Goal: Task Accomplishment & Management: Manage account settings

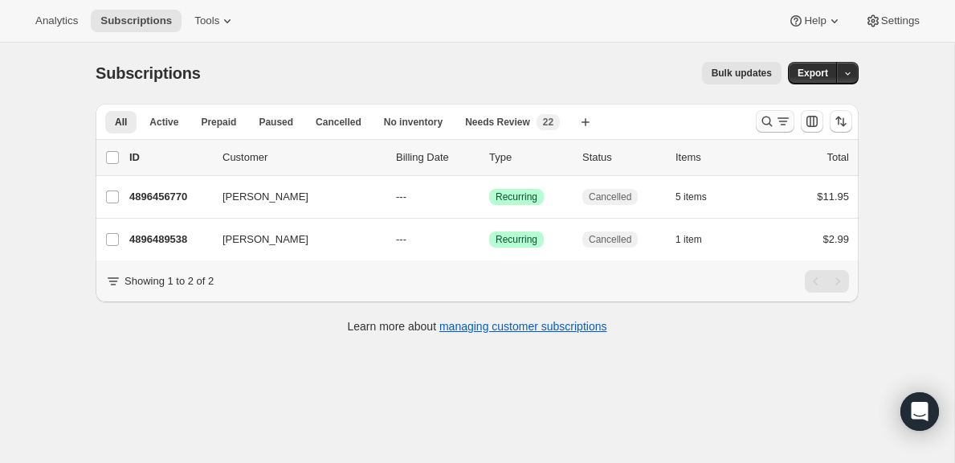
click at [762, 121] on icon "Search and filter results" at bounding box center [767, 121] width 10 height 10
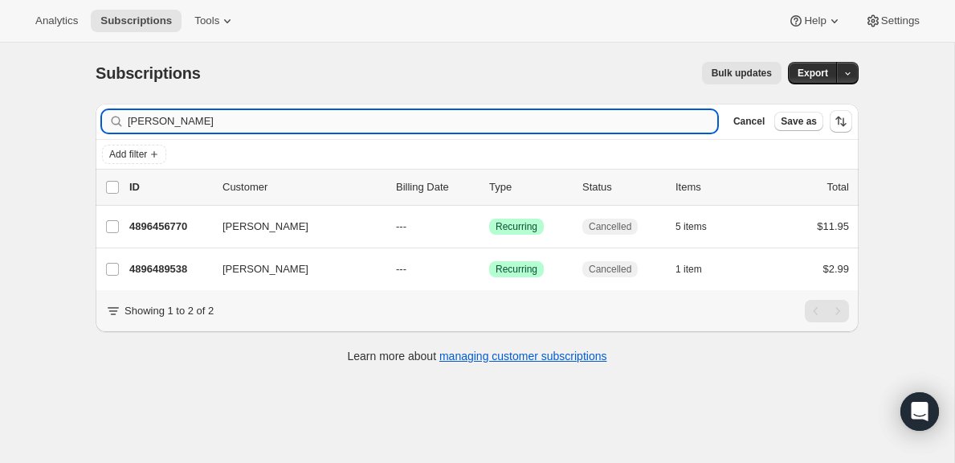
click at [535, 129] on input "[PERSON_NAME]" at bounding box center [423, 121] width 590 height 22
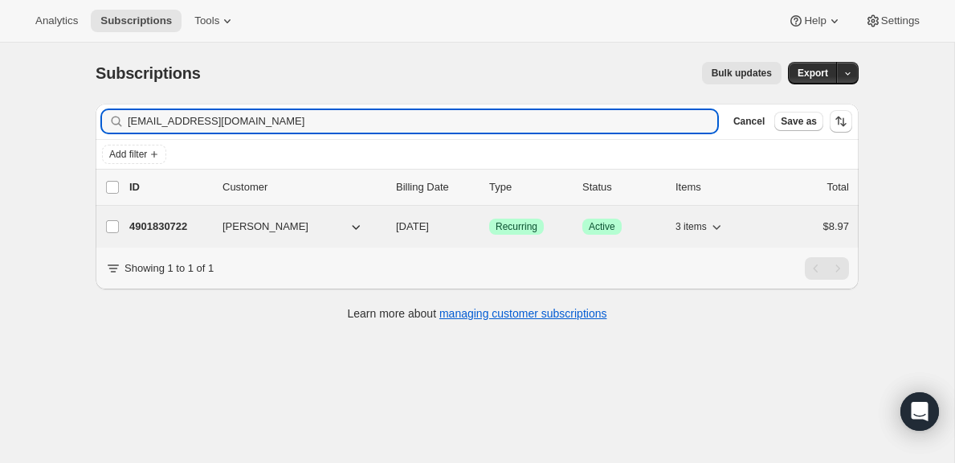
type input "[EMAIL_ADDRESS][DOMAIN_NAME]"
click at [174, 227] on p "4901830722" at bounding box center [169, 227] width 80 height 16
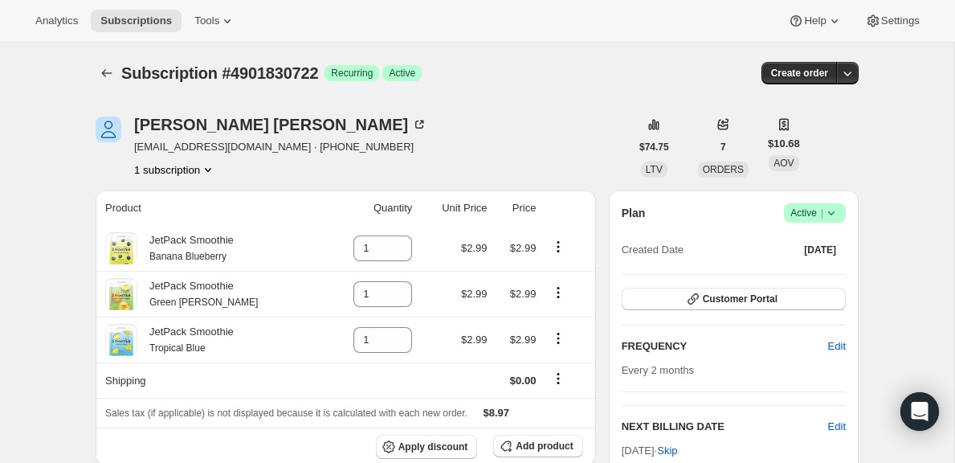
click at [825, 210] on icon at bounding box center [831, 213] width 16 height 16
click at [809, 271] on span "Cancel subscription" at bounding box center [809, 272] width 91 height 12
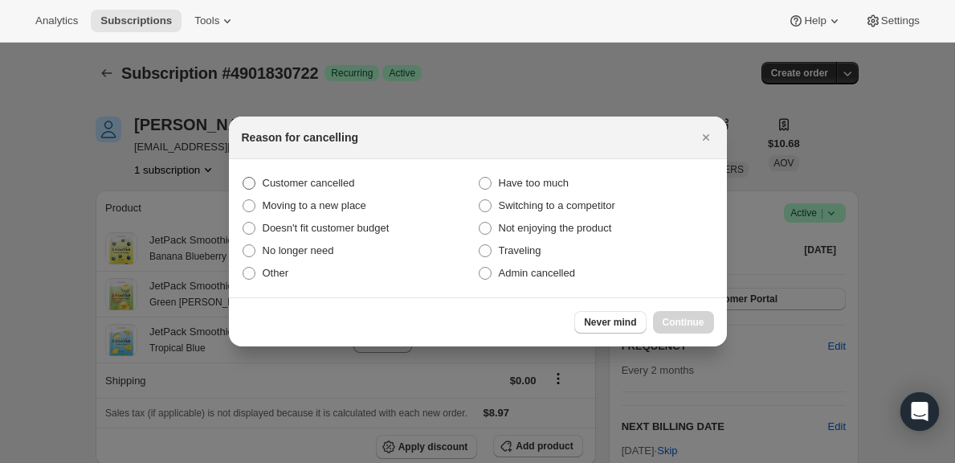
click at [355, 183] on span "Customer cancelled" at bounding box center [309, 183] width 92 height 12
click at [243, 178] on input "Customer cancelled" at bounding box center [243, 177] width 1 height 1
radio input "true"
click at [668, 317] on span "Continue" at bounding box center [684, 322] width 42 height 13
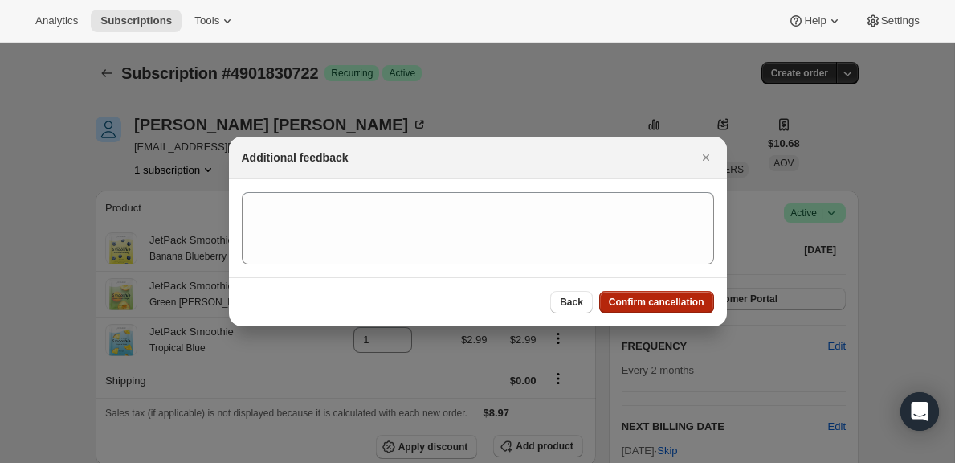
click at [634, 309] on button "Confirm cancellation" at bounding box center [656, 302] width 115 height 22
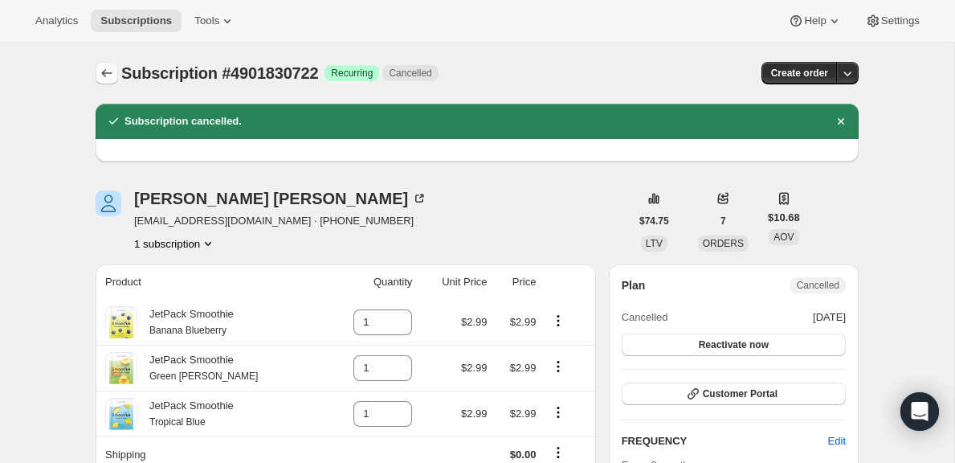
click at [100, 70] on icon "Subscriptions" at bounding box center [107, 73] width 16 height 16
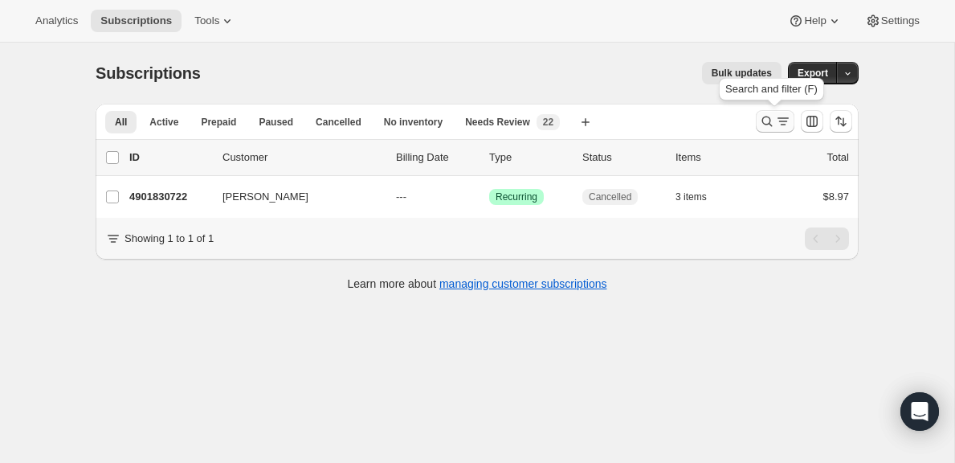
click at [778, 125] on icon "Search and filter results" at bounding box center [783, 121] width 16 height 16
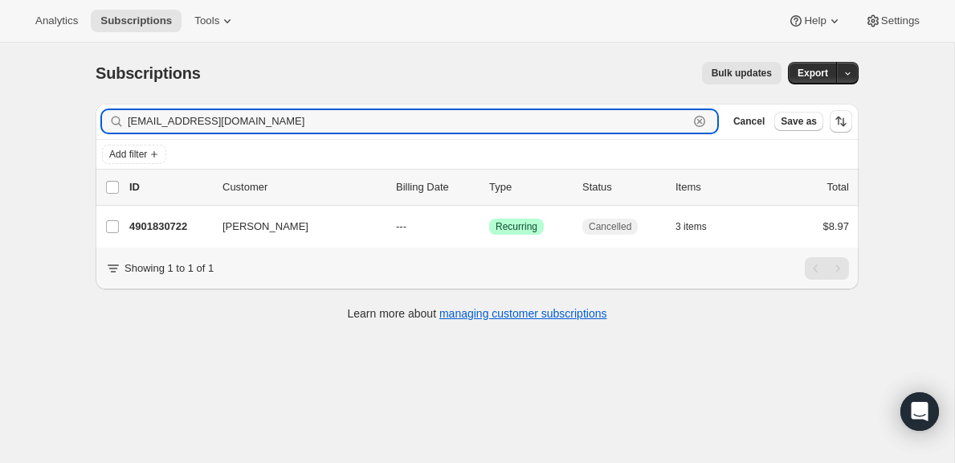
click at [697, 125] on icon "button" at bounding box center [699, 121] width 11 height 11
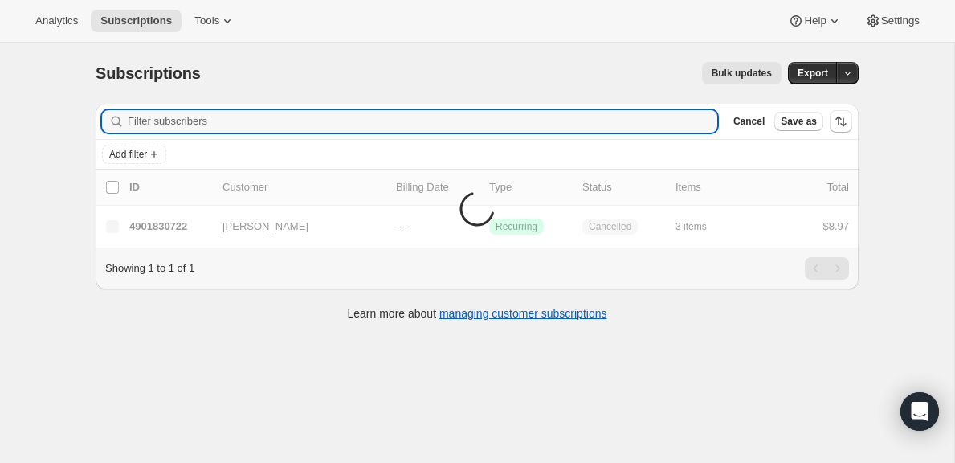
paste input "[EMAIL_ADDRESS][DOMAIN_NAME]"
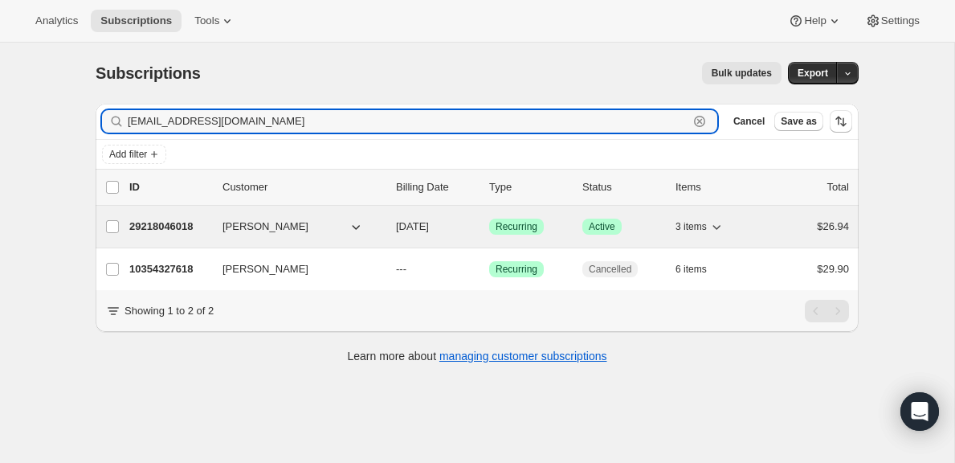
type input "[EMAIL_ADDRESS][DOMAIN_NAME]"
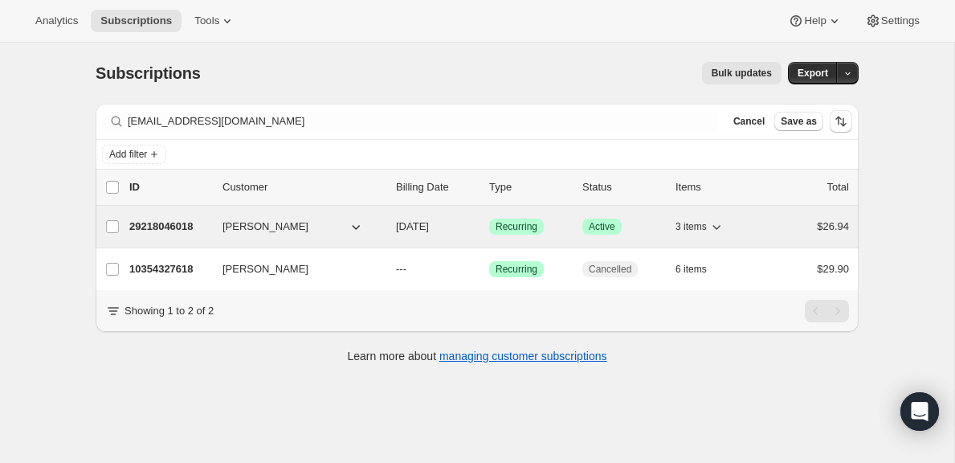
click at [164, 232] on p "29218046018" at bounding box center [169, 227] width 80 height 16
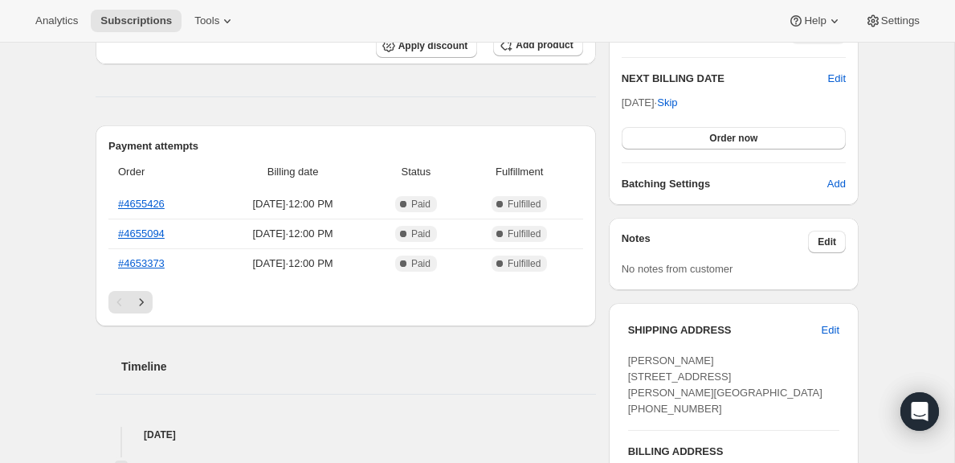
scroll to position [389, 0]
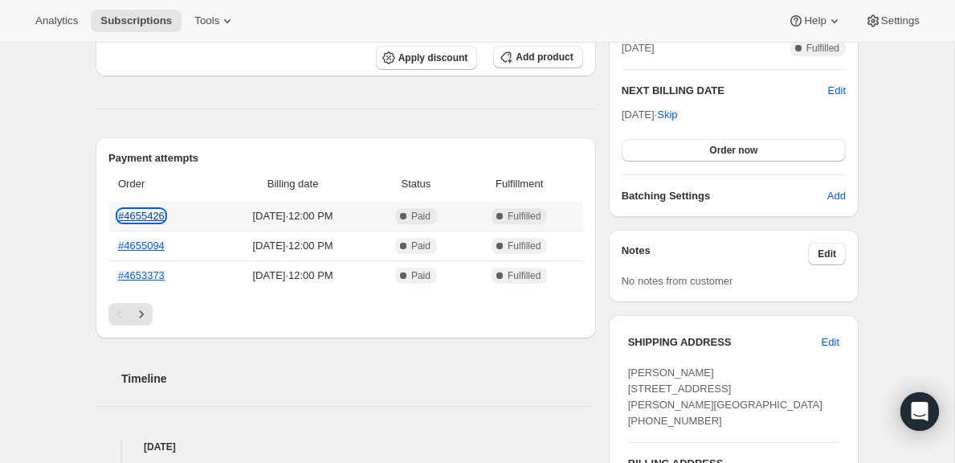
click at [134, 216] on link "#4655426" at bounding box center [141, 216] width 47 height 12
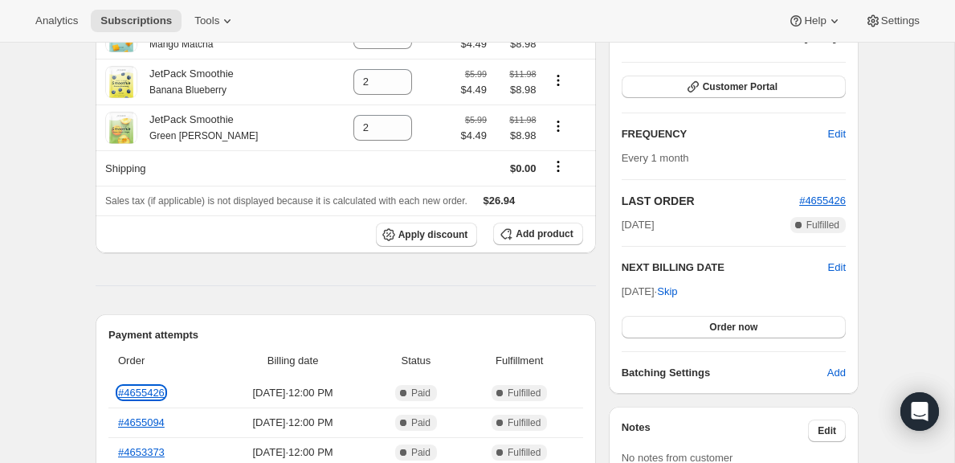
scroll to position [0, 0]
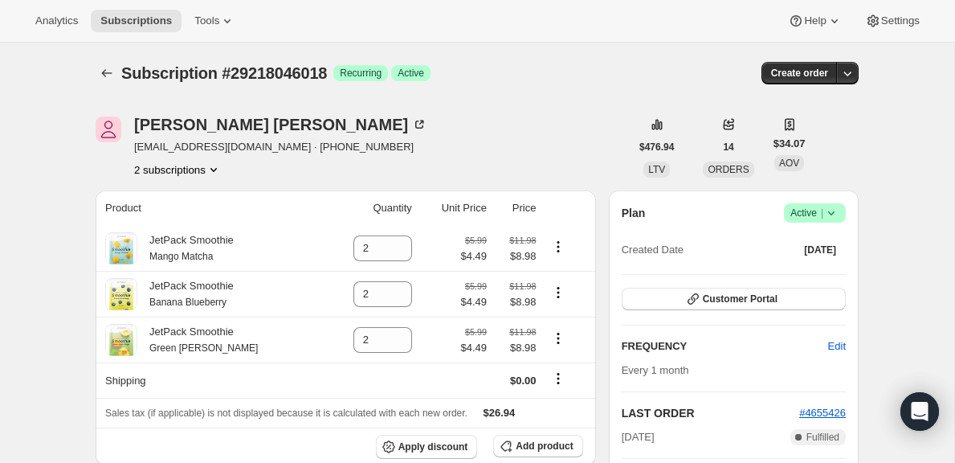
click at [813, 206] on span "Active |" at bounding box center [814, 213] width 49 height 16
click at [808, 262] on button "Cancel subscription" at bounding box center [809, 272] width 100 height 26
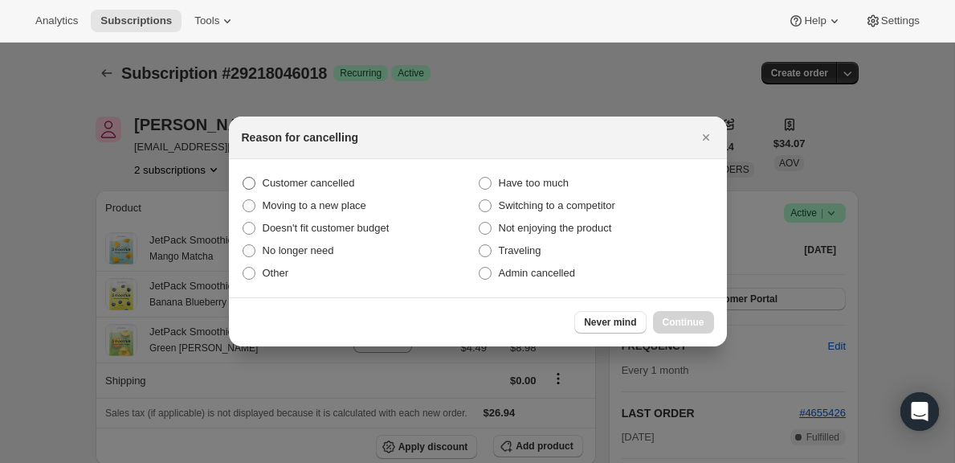
click at [323, 180] on span "Customer cancelled" at bounding box center [309, 183] width 92 height 12
click at [243, 178] on input "Customer cancelled" at bounding box center [243, 177] width 1 height 1
radio input "true"
click at [687, 324] on span "Continue" at bounding box center [684, 322] width 42 height 13
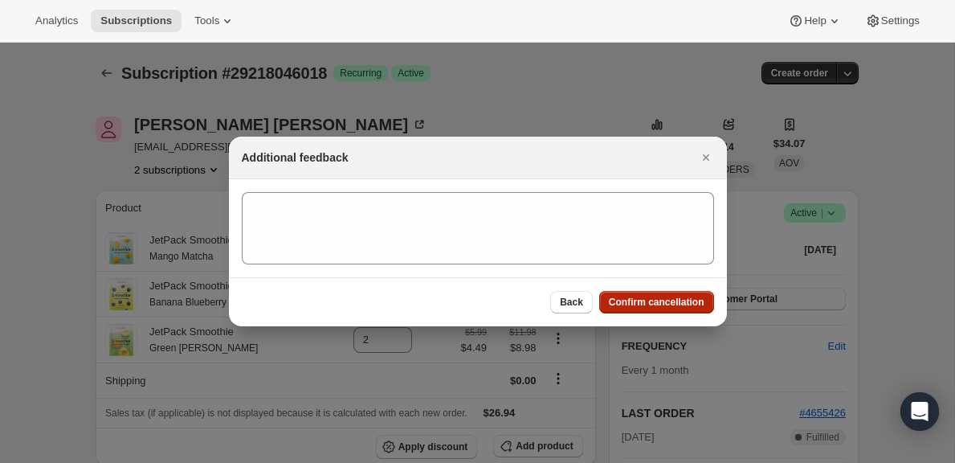
click at [653, 304] on span "Confirm cancellation" at bounding box center [657, 302] width 96 height 13
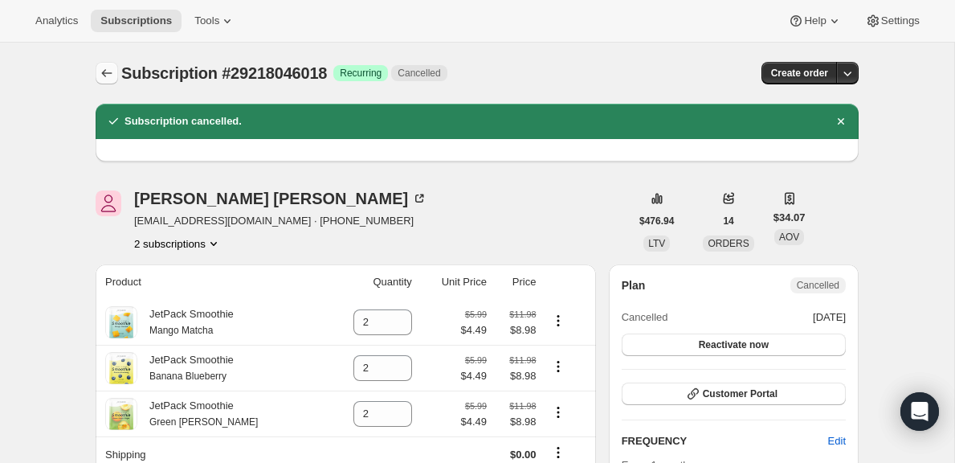
click at [105, 71] on icon "Subscriptions" at bounding box center [107, 73] width 16 height 16
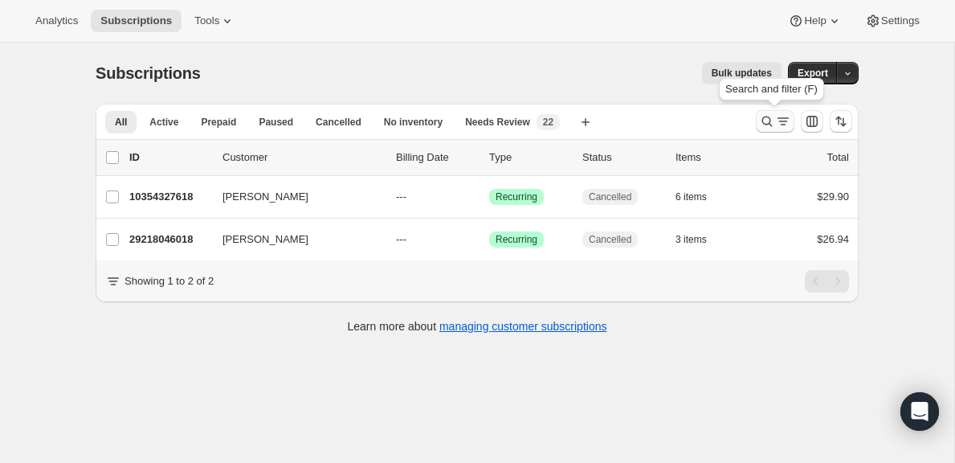
click at [776, 126] on icon "Search and filter results" at bounding box center [783, 121] width 16 height 16
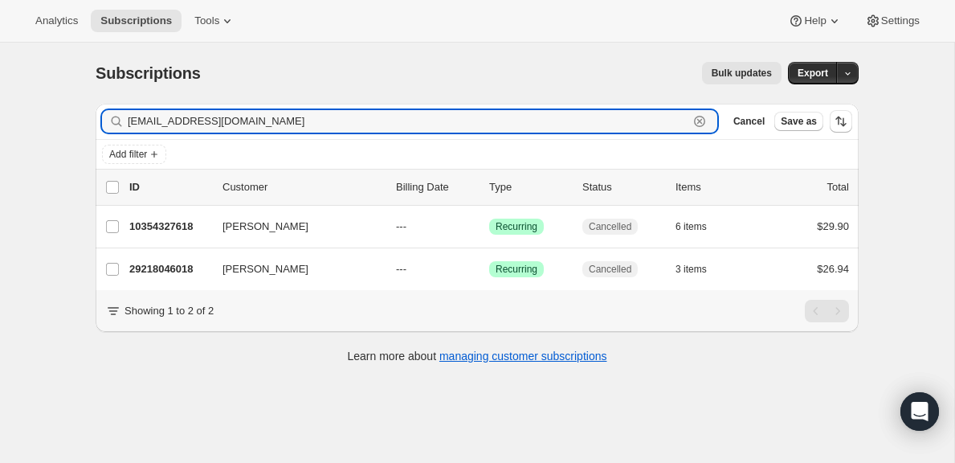
click at [699, 119] on icon "button" at bounding box center [700, 121] width 16 height 16
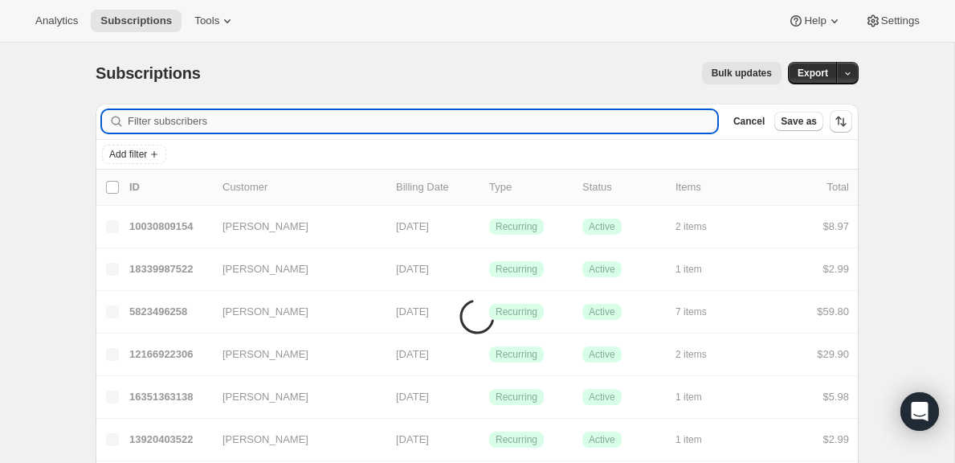
paste input "[EMAIL_ADDRESS][DOMAIN_NAME]"
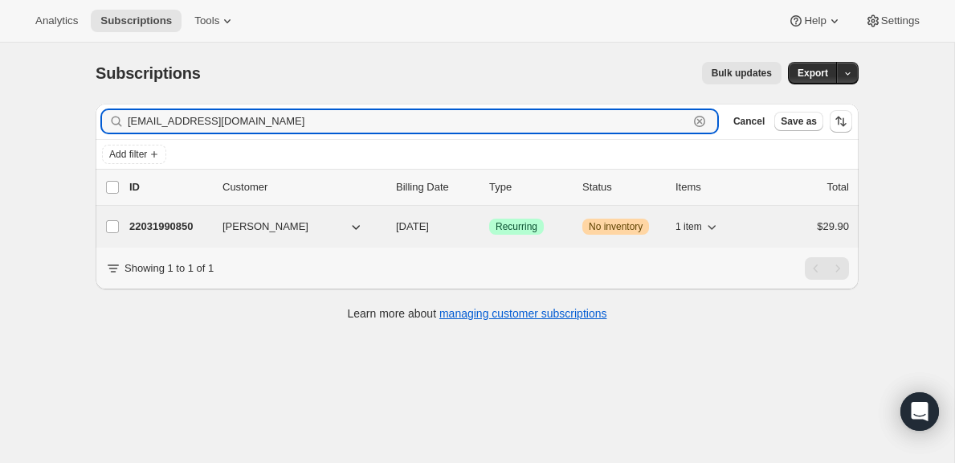
type input "[EMAIL_ADDRESS][DOMAIN_NAME]"
click at [173, 227] on p "22031990850" at bounding box center [169, 227] width 80 height 16
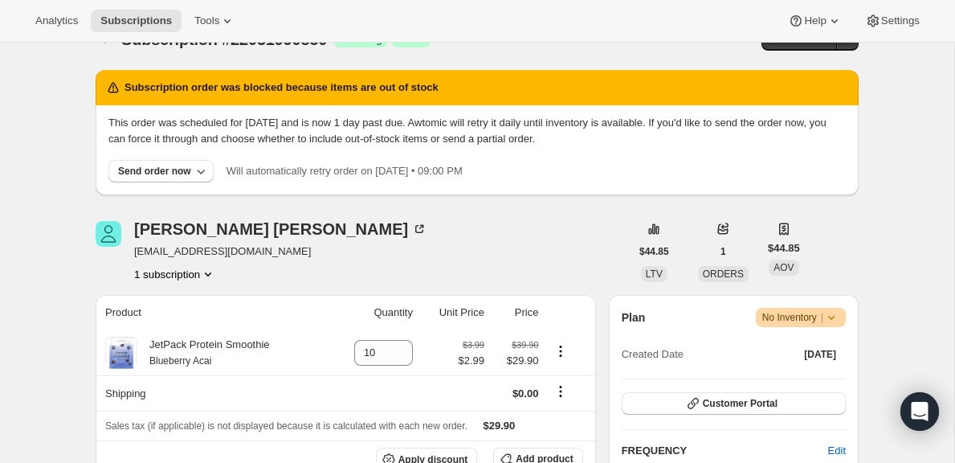
scroll to position [35, 0]
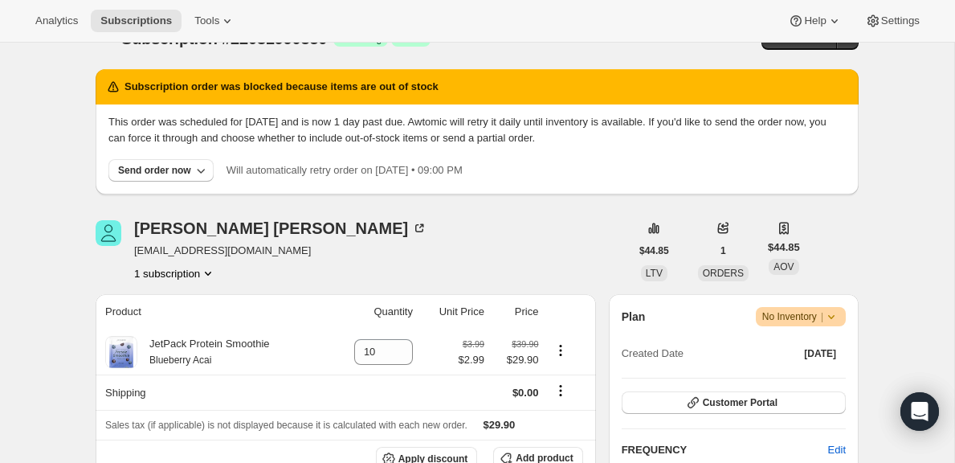
click at [809, 319] on span "No Inventory |" at bounding box center [800, 316] width 77 height 16
click at [806, 372] on span "Cancel subscription" at bounding box center [794, 376] width 91 height 12
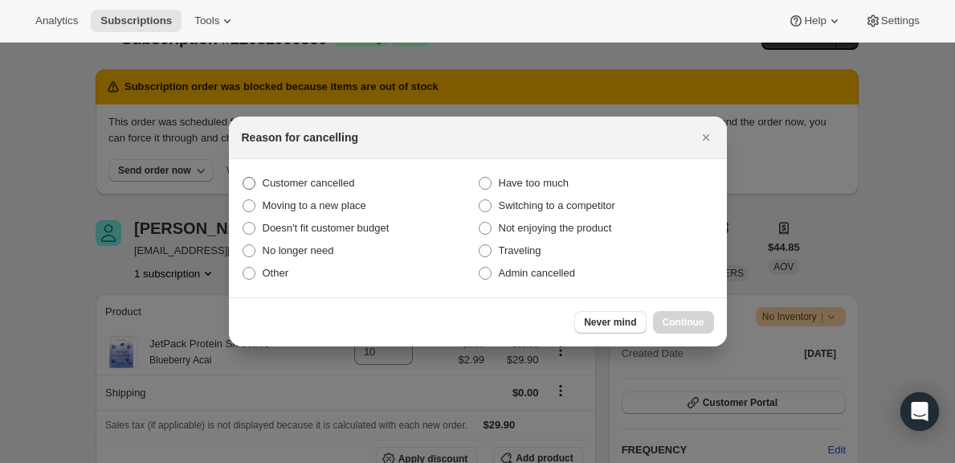
click at [355, 182] on span "Customer cancelled" at bounding box center [309, 183] width 92 height 12
click at [243, 178] on input "Customer cancelled" at bounding box center [243, 177] width 1 height 1
radio input "true"
click at [680, 315] on button "Continue" at bounding box center [683, 322] width 61 height 22
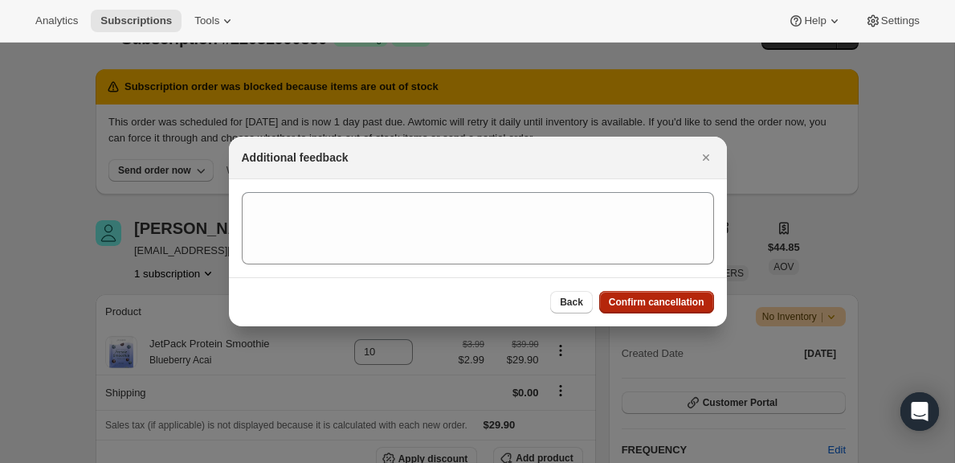
click at [633, 308] on button "Confirm cancellation" at bounding box center [656, 302] width 115 height 22
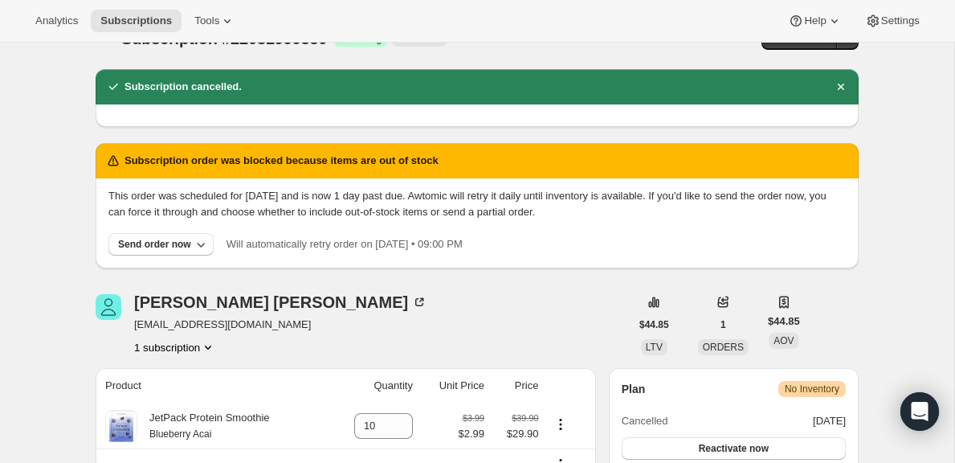
scroll to position [0, 0]
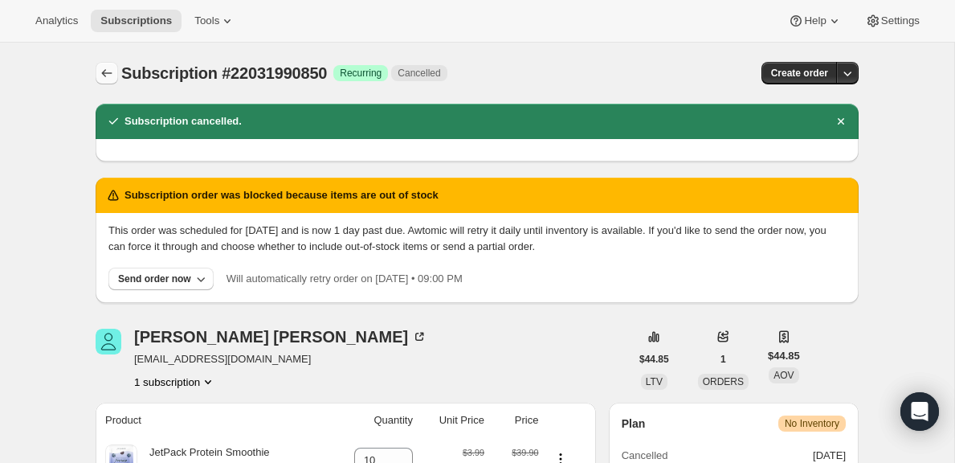
click at [108, 72] on icon "Subscriptions" at bounding box center [107, 73] width 16 height 16
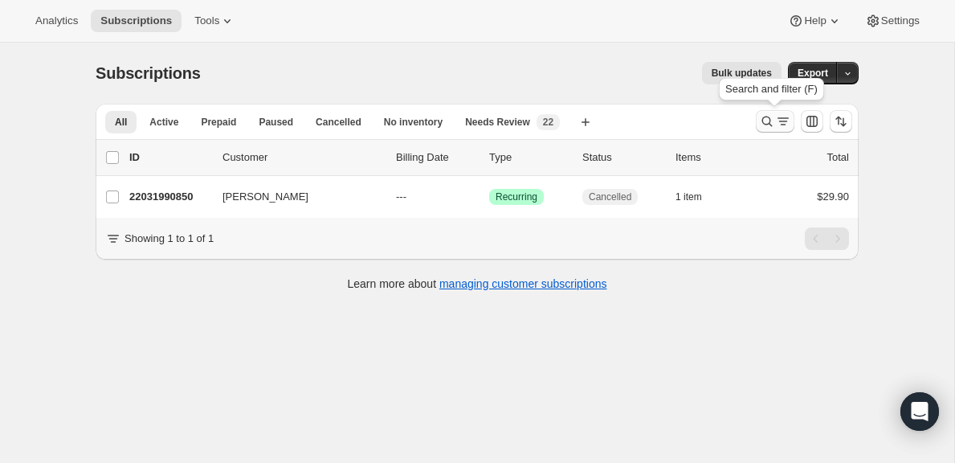
click at [767, 123] on icon "Search and filter results" at bounding box center [767, 121] width 16 height 16
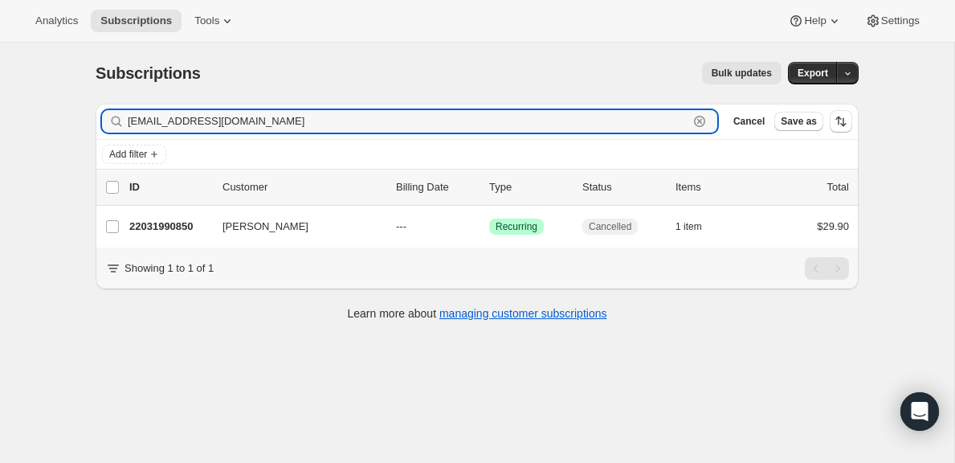
click at [700, 125] on icon "button" at bounding box center [700, 121] width 16 height 16
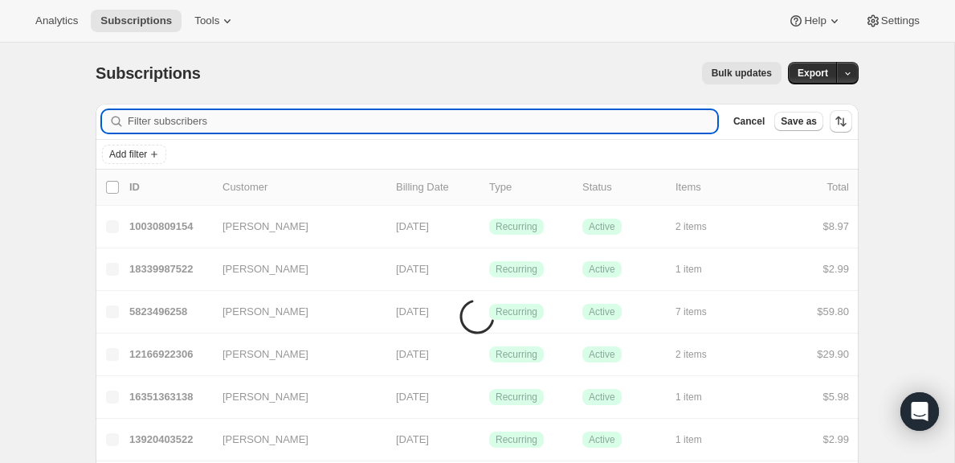
click at [634, 122] on input "Filter subscribers" at bounding box center [423, 121] width 590 height 22
paste input "4655435"
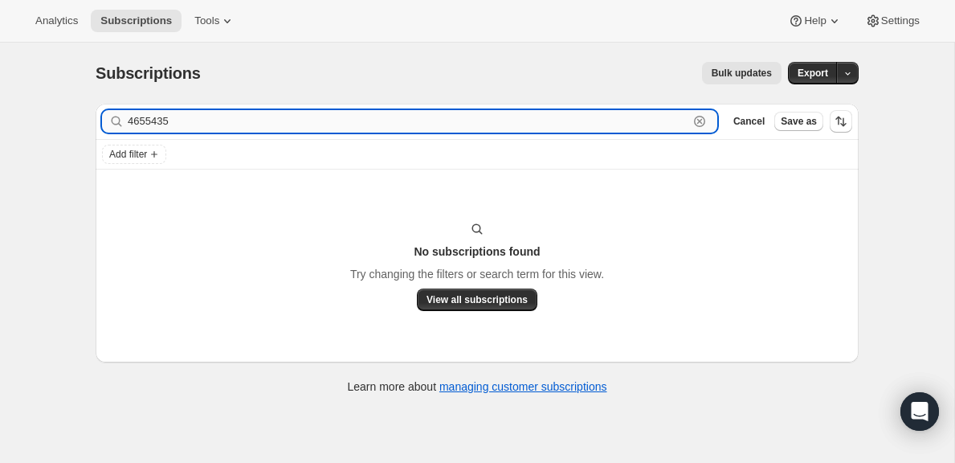
click at [133, 124] on input "4655435" at bounding box center [408, 121] width 561 height 22
paste input "[EMAIL_ADDRESS][DOMAIN_NAME]"
click at [226, 119] on input "[EMAIL_ADDRESS][DOMAIN_NAME]" at bounding box center [408, 121] width 561 height 22
drag, startPoint x: 276, startPoint y: 118, endPoint x: 118, endPoint y: 118, distance: 157.5
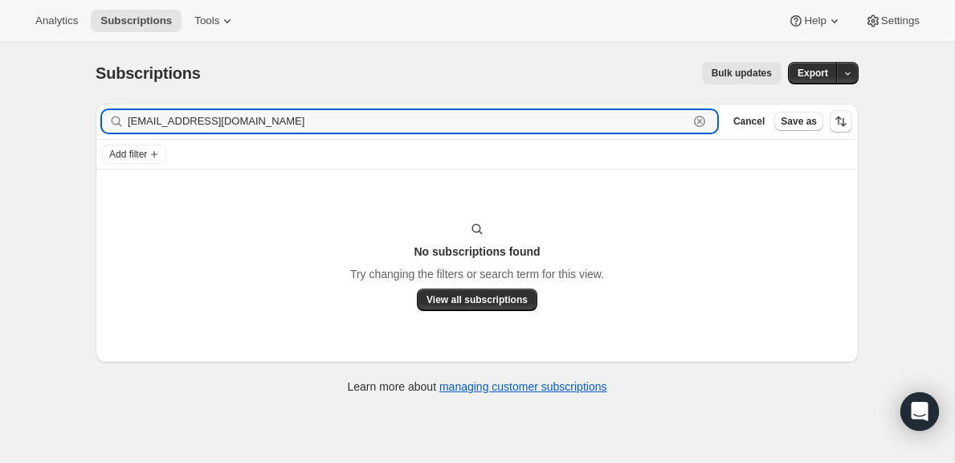
click at [118, 118] on div "[EMAIL_ADDRESS][DOMAIN_NAME] Clear" at bounding box center [409, 121] width 615 height 22
paste input "[PERSON_NAME]"
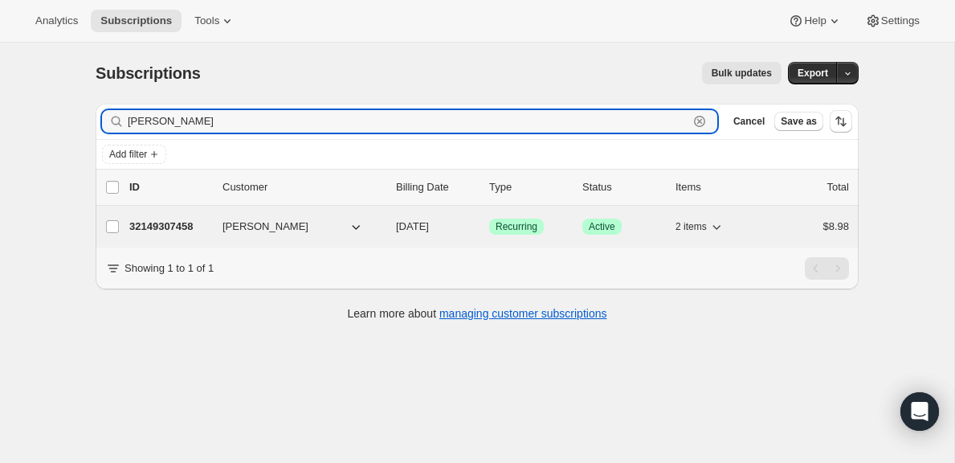
type input "[PERSON_NAME]"
click at [198, 237] on div "32149307458 [PERSON_NAME] [DATE] Success Recurring Success Active 2 items $8.98" at bounding box center [489, 226] width 720 height 22
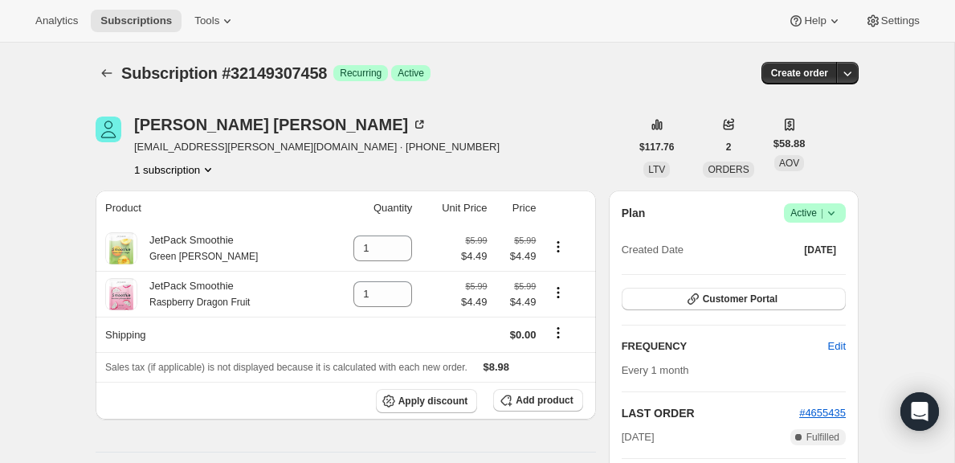
click at [808, 209] on span "Active |" at bounding box center [814, 213] width 49 height 16
click at [805, 274] on span "Cancel subscription" at bounding box center [809, 272] width 91 height 12
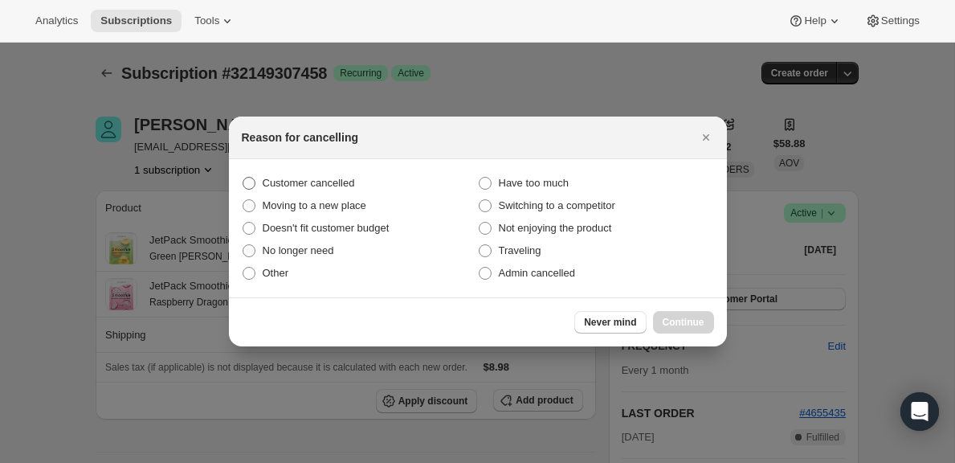
click at [330, 178] on span "Customer cancelled" at bounding box center [309, 183] width 92 height 12
click at [243, 178] on input "Customer cancelled" at bounding box center [243, 177] width 1 height 1
radio input "true"
click at [693, 323] on span "Continue" at bounding box center [684, 322] width 42 height 13
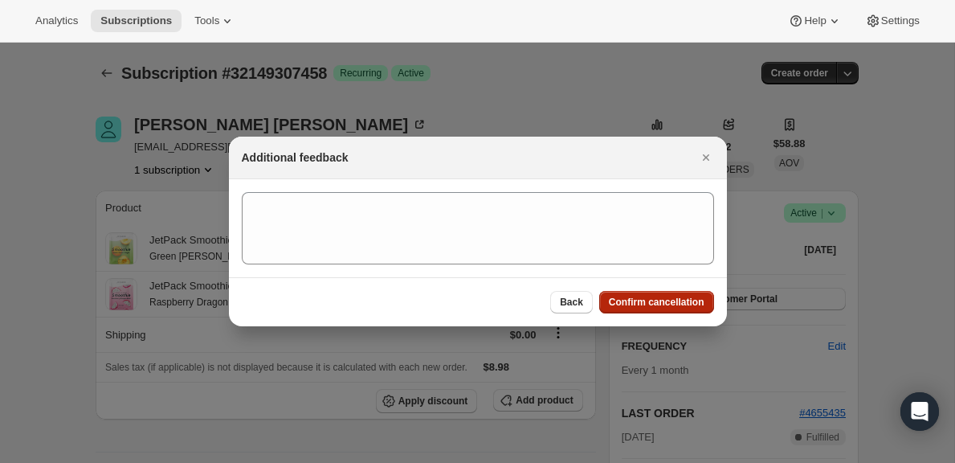
click at [652, 298] on span "Confirm cancellation" at bounding box center [657, 302] width 96 height 13
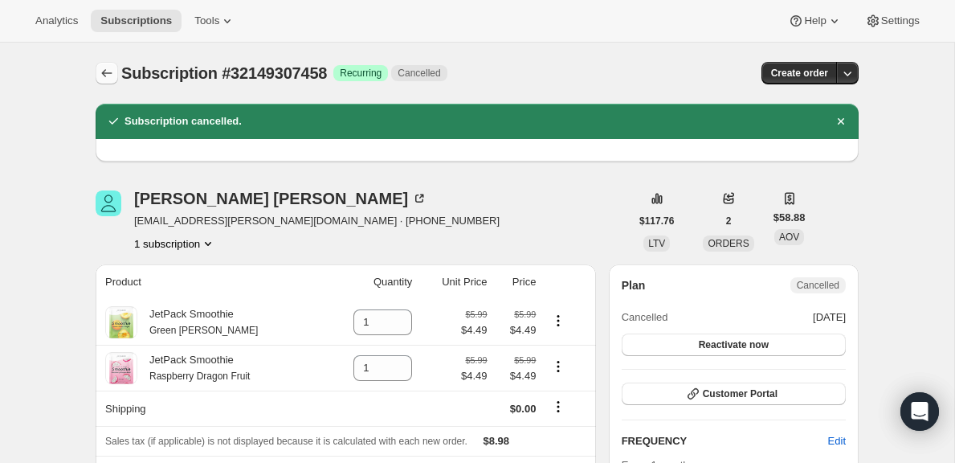
click at [104, 68] on icon "Subscriptions" at bounding box center [107, 73] width 16 height 16
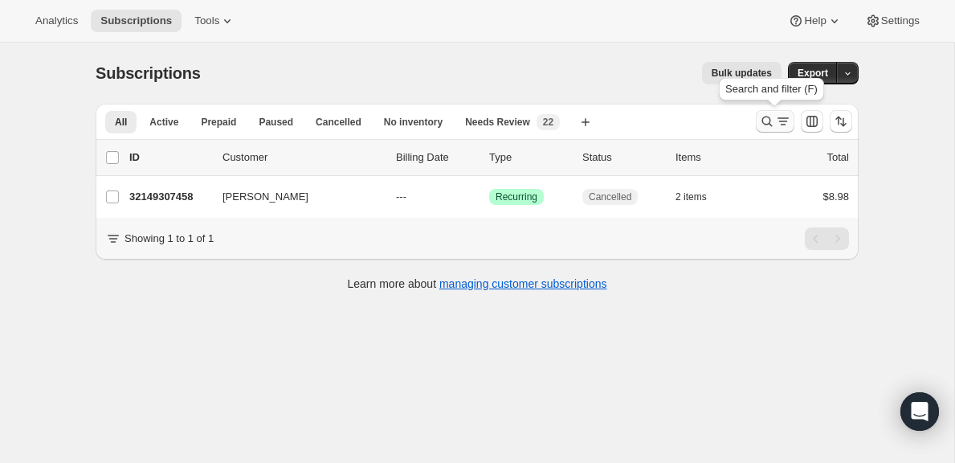
click at [763, 125] on icon "Search and filter results" at bounding box center [767, 121] width 16 height 16
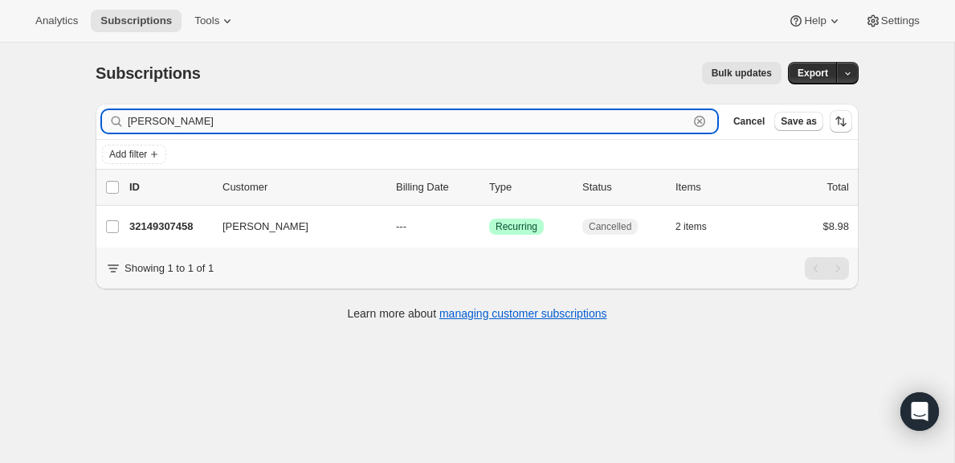
click at [709, 123] on div "[PERSON_NAME] Clear" at bounding box center [409, 121] width 615 height 22
click at [705, 123] on icon "button" at bounding box center [700, 121] width 16 height 16
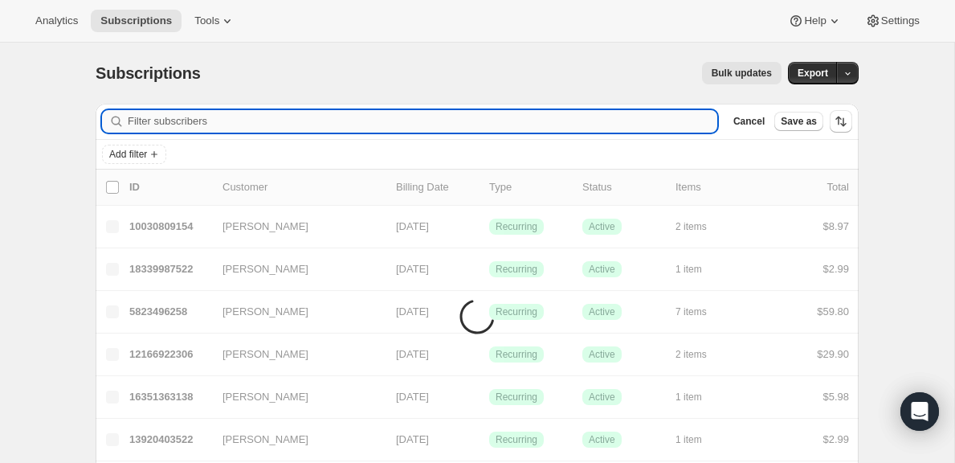
paste input "[PERSON_NAME]"
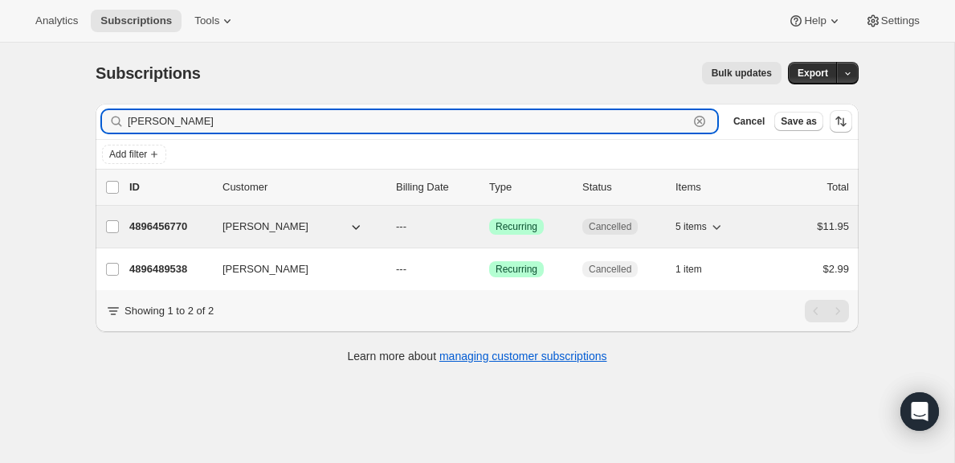
type input "[PERSON_NAME]"
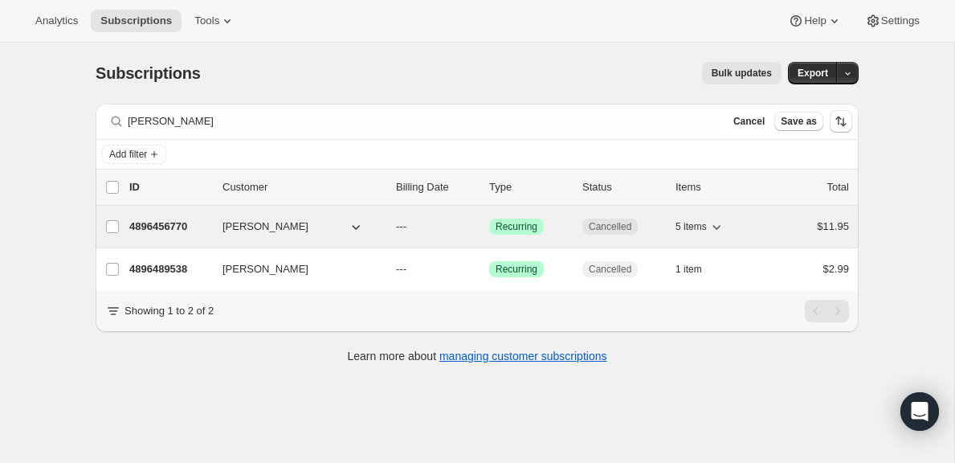
click at [156, 231] on p "4896456770" at bounding box center [169, 227] width 80 height 16
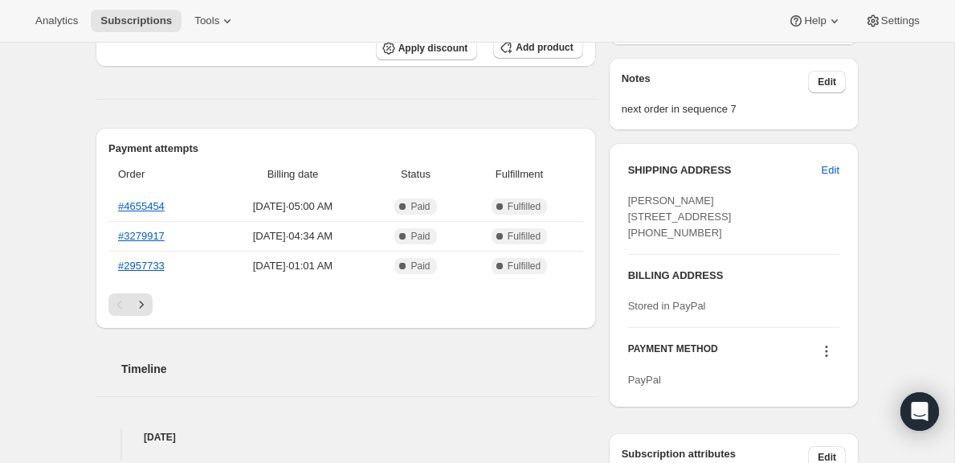
scroll to position [495, 0]
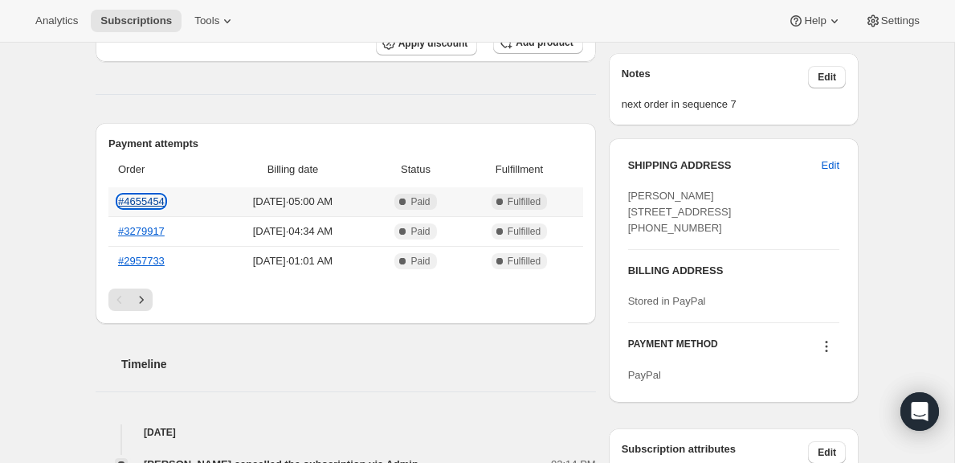
click at [138, 202] on link "#4655454" at bounding box center [141, 201] width 47 height 12
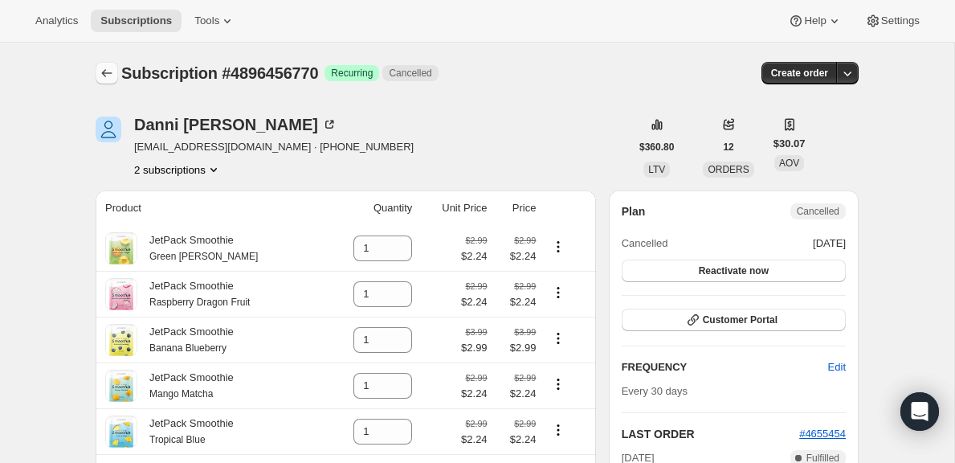
click at [98, 69] on button "Subscriptions" at bounding box center [107, 73] width 22 height 22
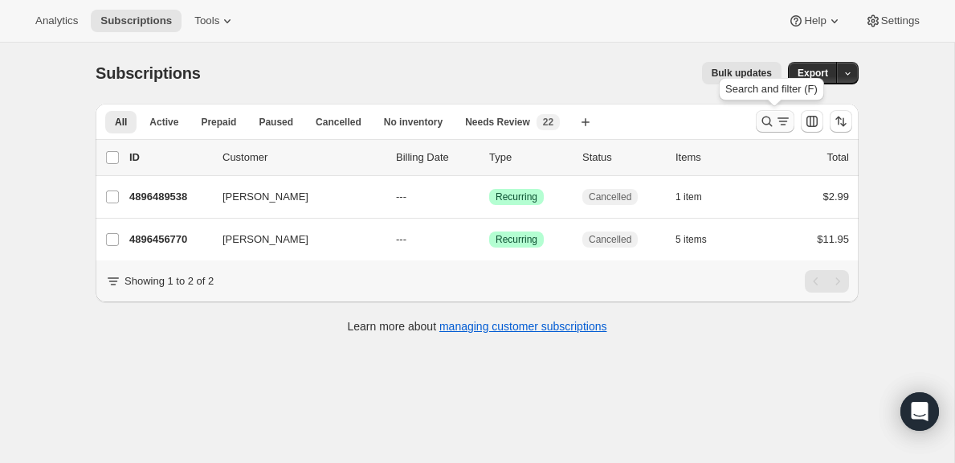
click at [774, 123] on icon "Search and filter results" at bounding box center [767, 121] width 16 height 16
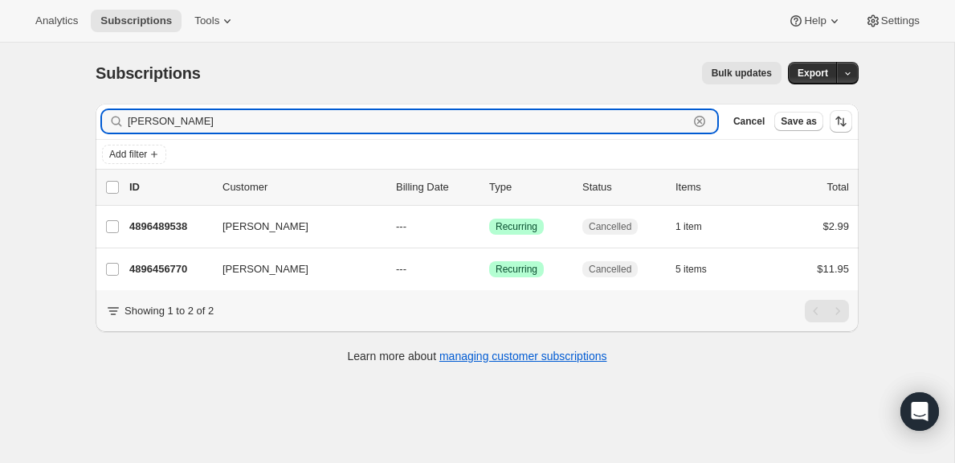
click at [701, 118] on icon "button" at bounding box center [700, 121] width 16 height 16
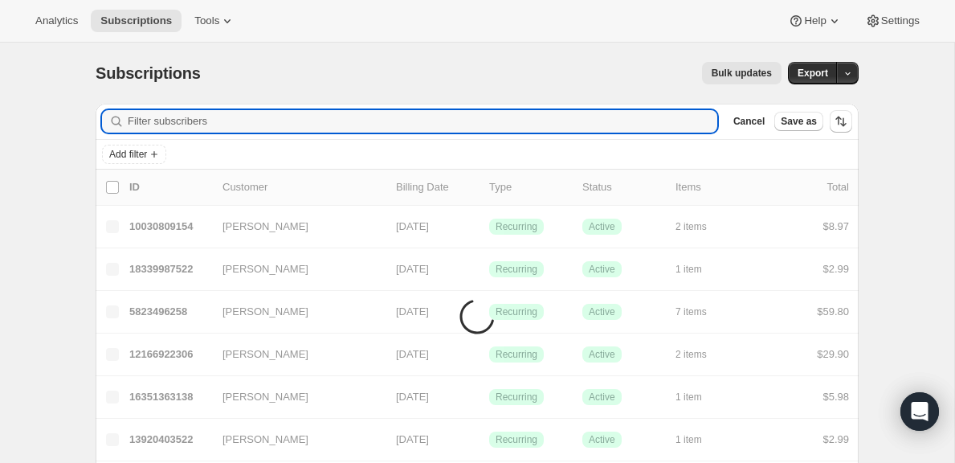
paste input "[PERSON_NAME]"
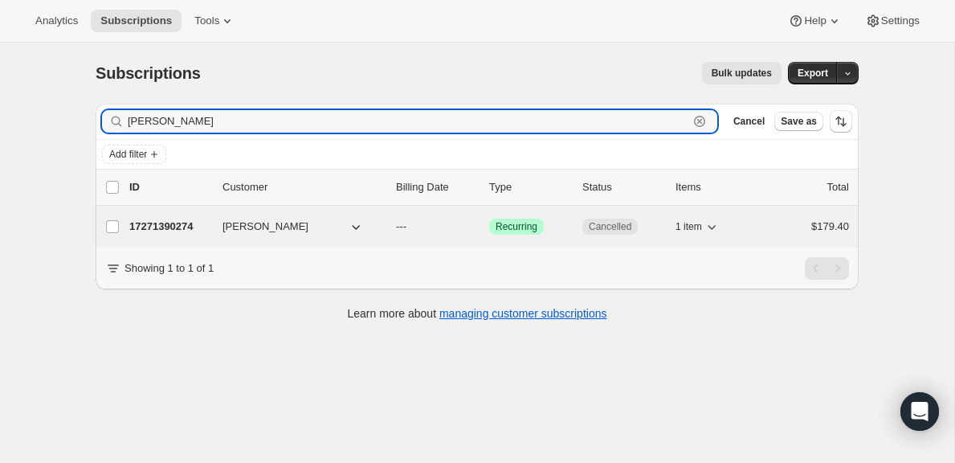
type input "[PERSON_NAME]"
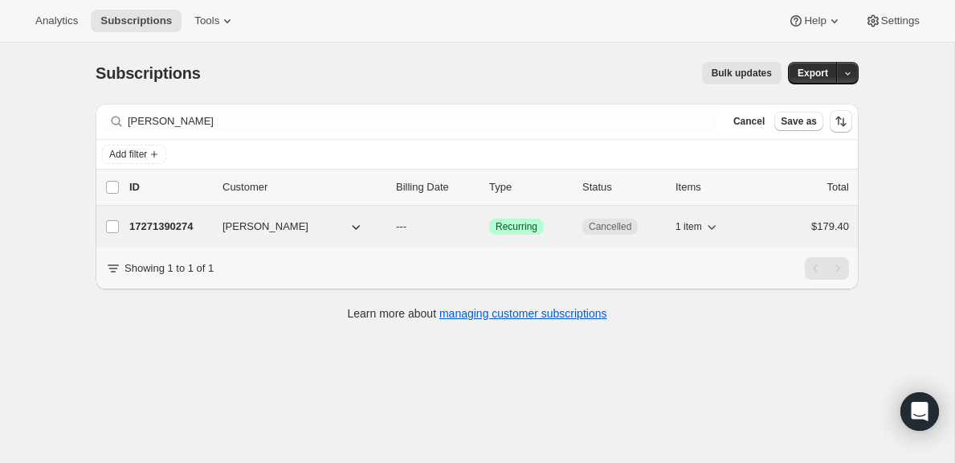
click at [181, 234] on p "17271390274" at bounding box center [169, 227] width 80 height 16
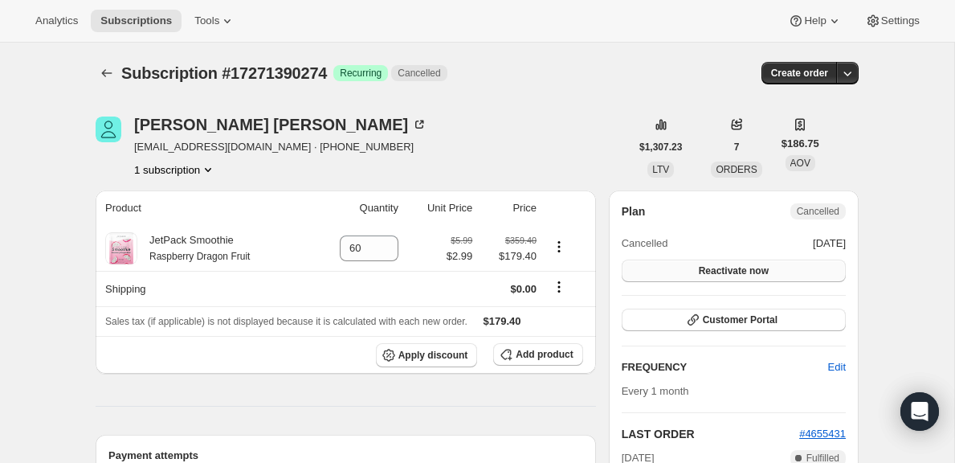
click at [745, 276] on span "Reactivate now" at bounding box center [734, 270] width 70 height 13
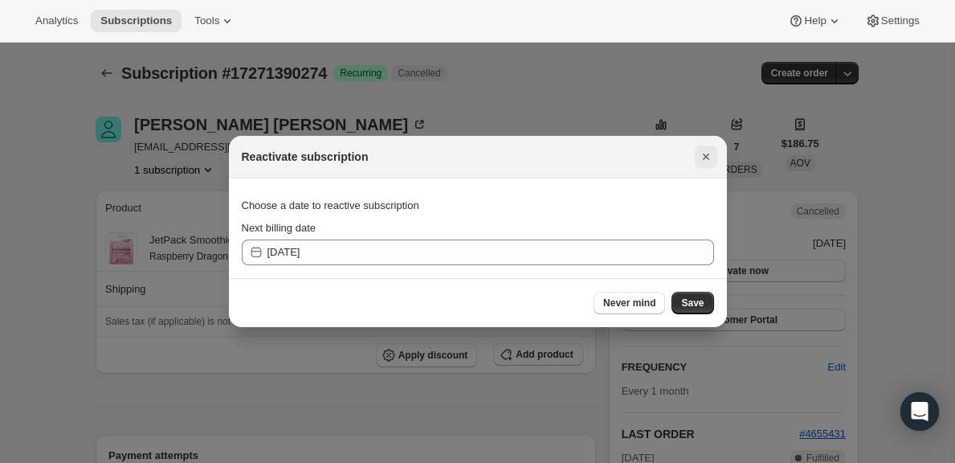
click at [701, 159] on icon "Close" at bounding box center [706, 157] width 16 height 16
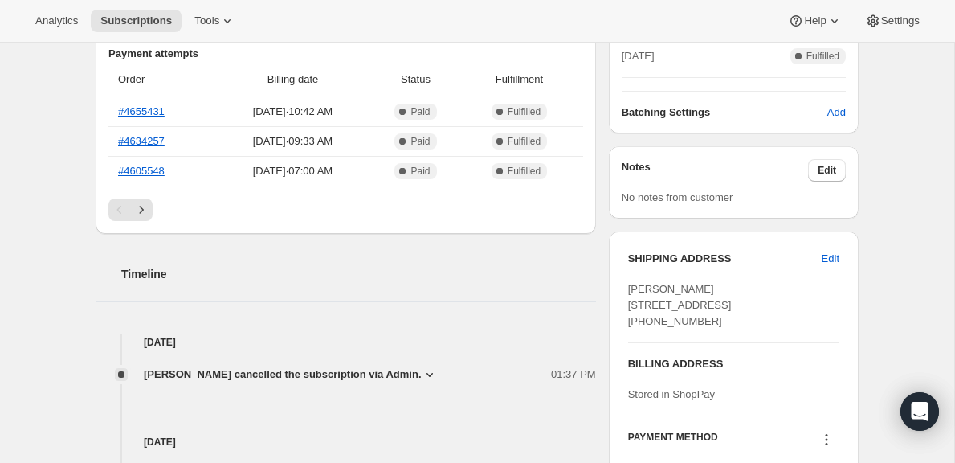
scroll to position [264, 0]
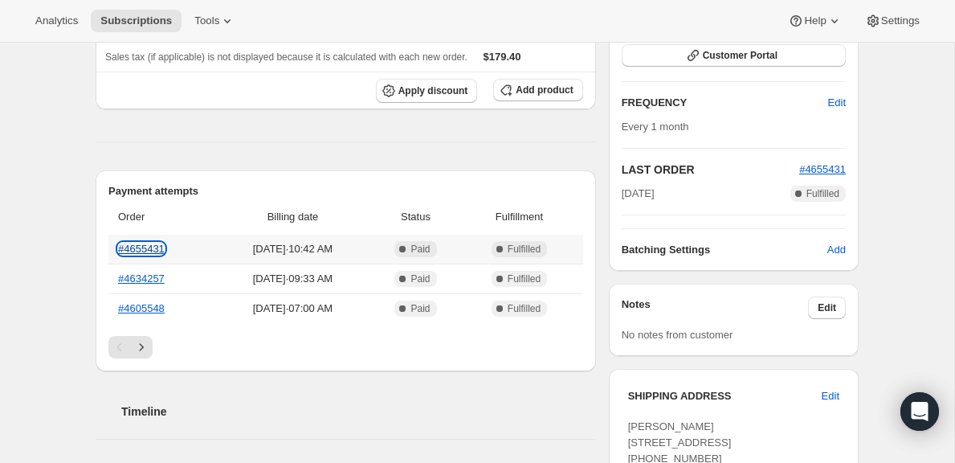
click at [152, 250] on link "#4655431" at bounding box center [141, 249] width 47 height 12
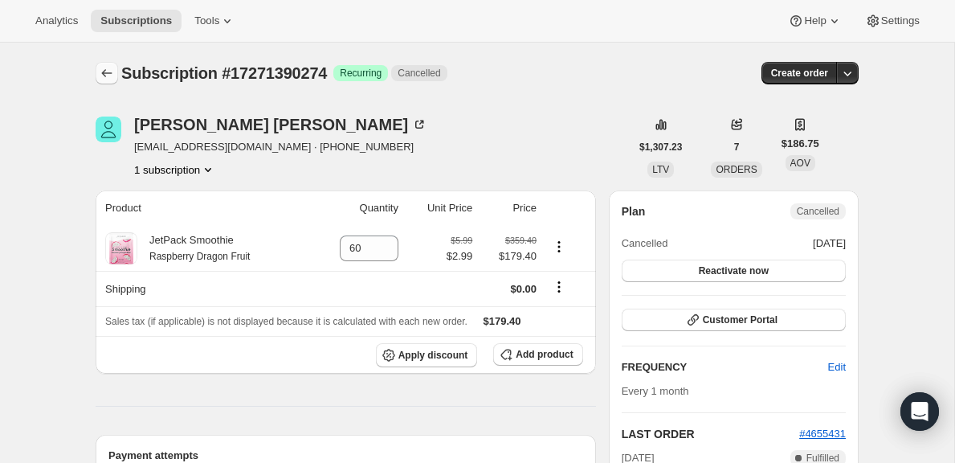
click at [106, 71] on icon "Subscriptions" at bounding box center [107, 73] width 16 height 16
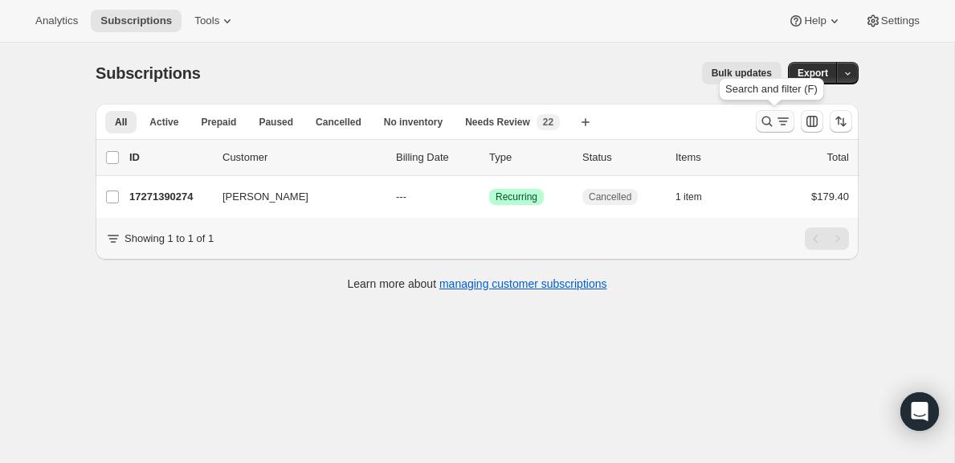
click at [760, 125] on icon "Search and filter results" at bounding box center [767, 121] width 16 height 16
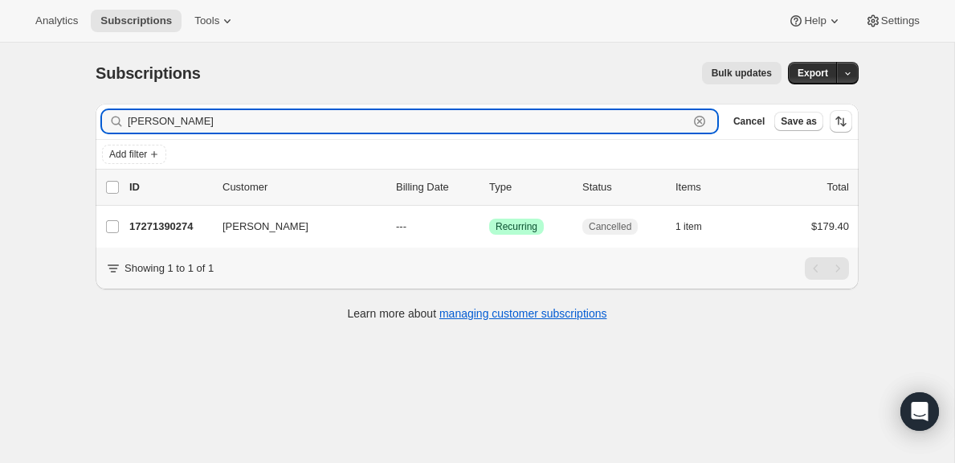
click at [698, 123] on icon "button" at bounding box center [700, 121] width 16 height 16
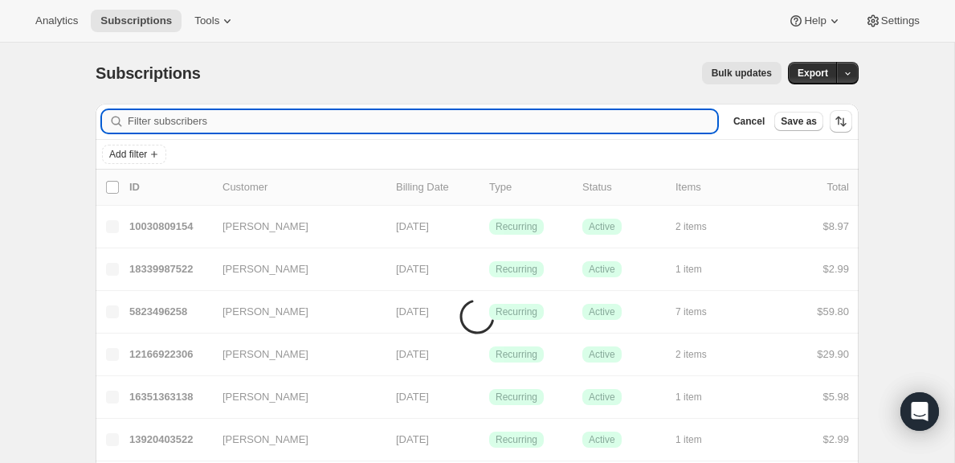
click at [647, 117] on input "Filter subscribers" at bounding box center [423, 121] width 590 height 22
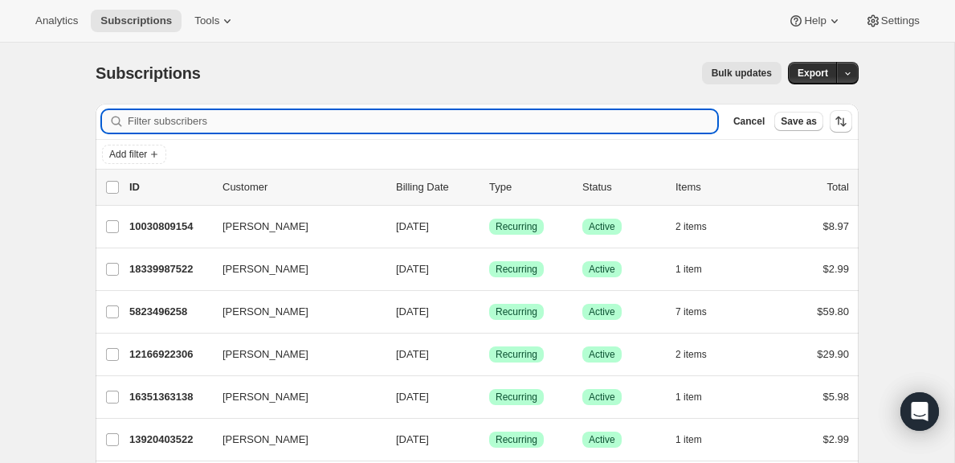
paste input "[EMAIL_ADDRESS][DOMAIN_NAME]"
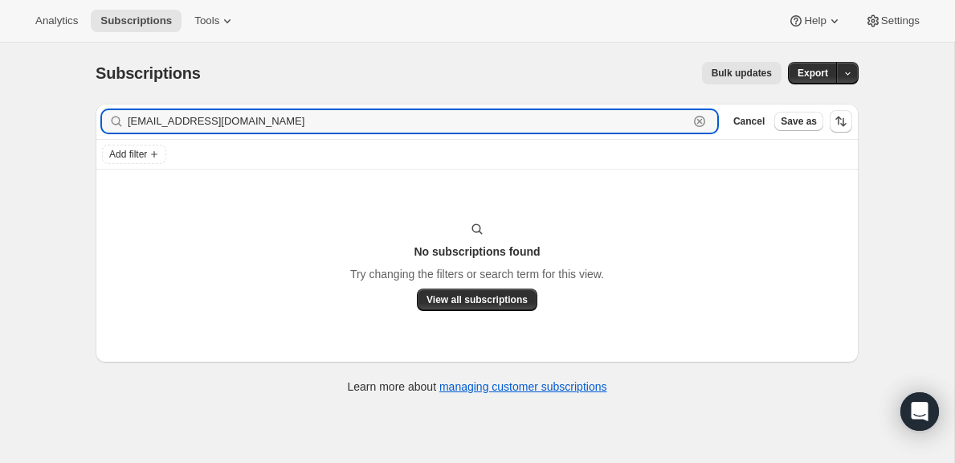
type input "[EMAIL_ADDRESS][DOMAIN_NAME]"
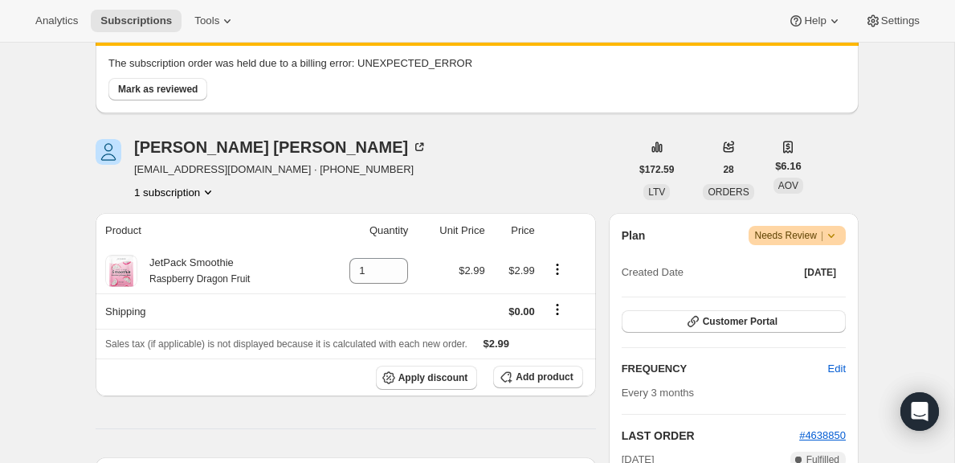
scroll to position [121, 0]
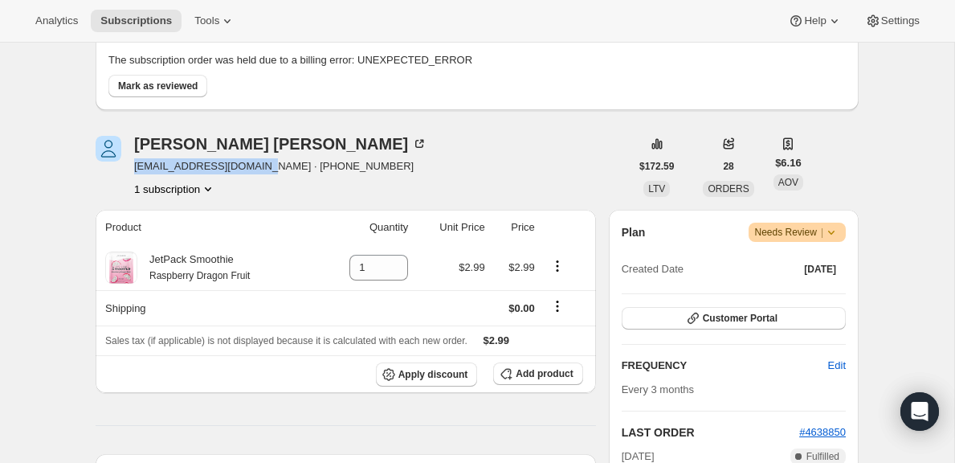
drag, startPoint x: 259, startPoint y: 162, endPoint x: 138, endPoint y: 164, distance: 121.3
click at [137, 164] on span "[EMAIL_ADDRESS][DOMAIN_NAME] · [PHONE_NUMBER]" at bounding box center [280, 166] width 293 height 16
copy span "[EMAIL_ADDRESS][DOMAIN_NAME]"
click at [411, 156] on div "[PERSON_NAME] [EMAIL_ADDRESS][DOMAIN_NAME] · [PHONE_NUMBER] 1 subscription" at bounding box center [363, 166] width 534 height 61
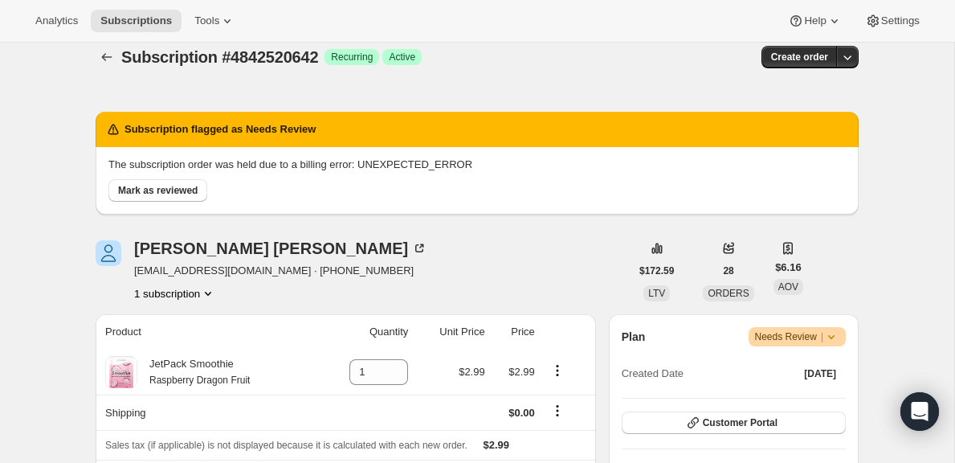
scroll to position [0, 0]
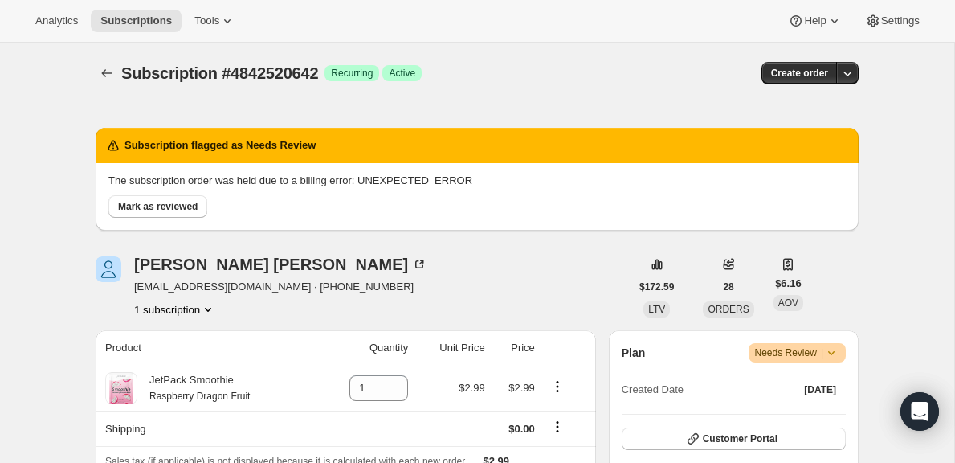
click at [777, 354] on span "Needs Review |" at bounding box center [797, 353] width 85 height 16
click at [782, 404] on span "Cancel subscription" at bounding box center [790, 412] width 91 height 16
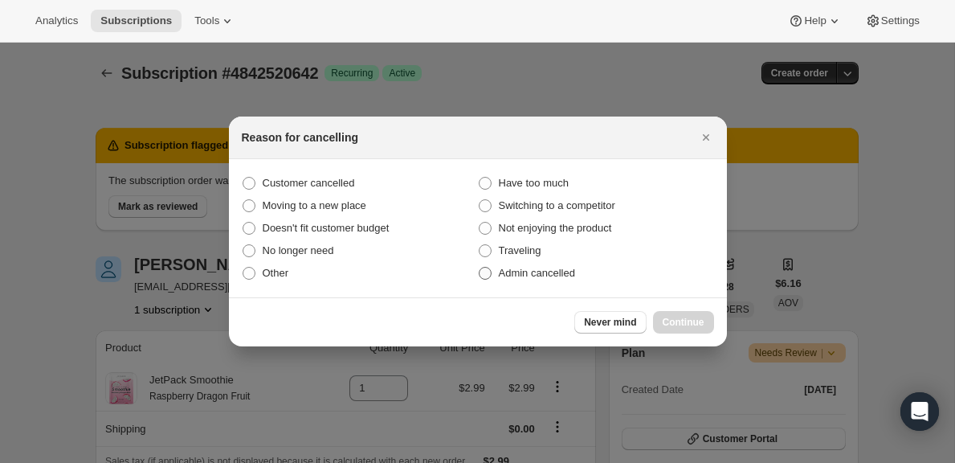
click at [492, 273] on label "Admin cancelled" at bounding box center [596, 273] width 236 height 22
click at [480, 268] on input "Admin cancelled" at bounding box center [479, 267] width 1 height 1
radio input "true"
click at [681, 321] on span "Continue" at bounding box center [684, 322] width 42 height 13
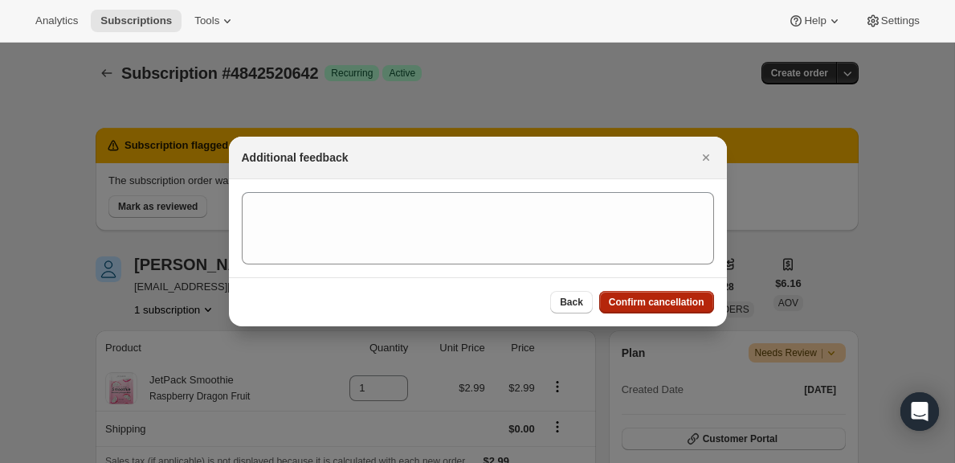
click at [668, 296] on span "Confirm cancellation" at bounding box center [657, 302] width 96 height 13
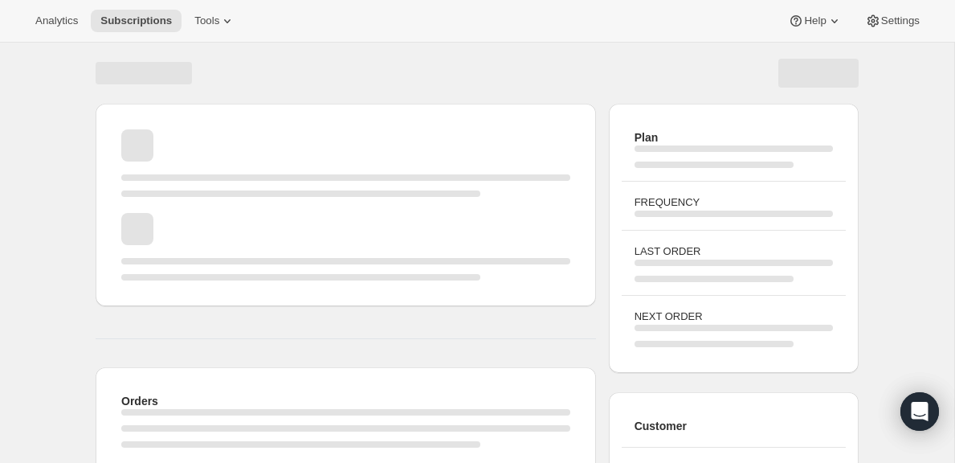
click at [168, 211] on span "Page loading" at bounding box center [345, 205] width 449 height 16
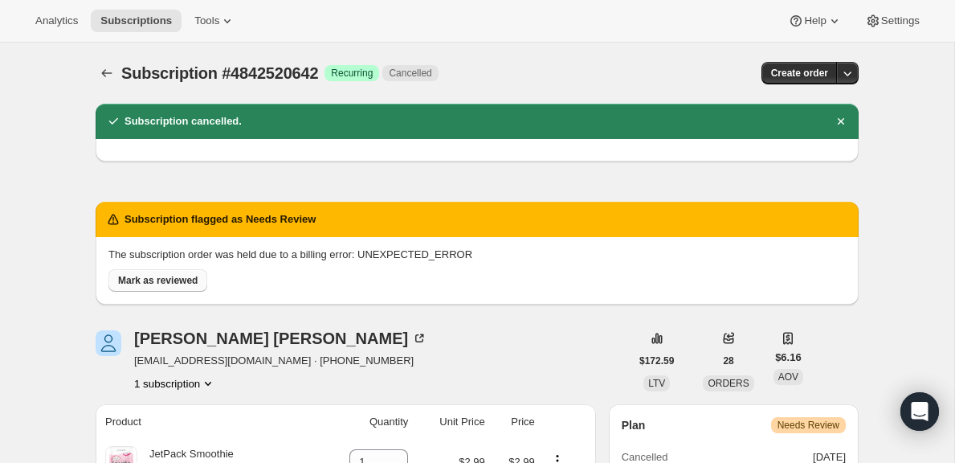
click at [164, 280] on span "Mark as reviewed" at bounding box center [158, 280] width 80 height 13
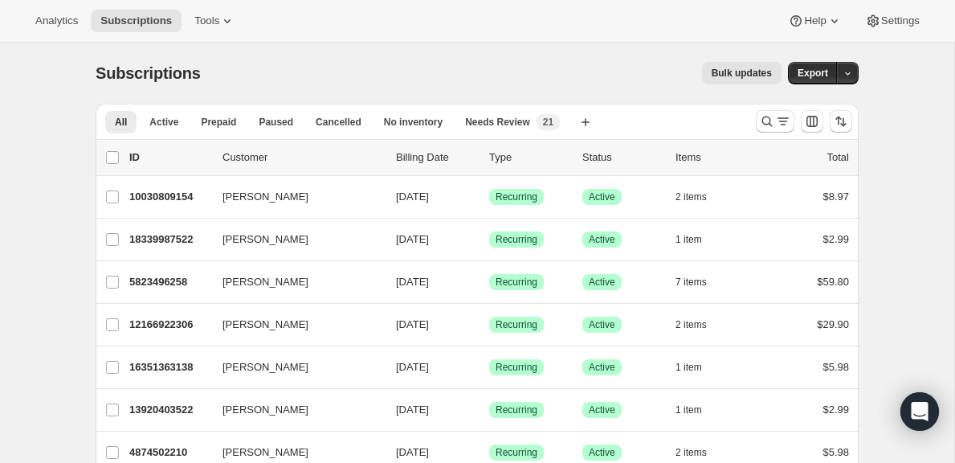
click at [602, 154] on p "Status" at bounding box center [622, 157] width 80 height 16
click at [527, 126] on span "Needs Review" at bounding box center [497, 122] width 65 height 13
